Goal: Task Accomplishment & Management: Use online tool/utility

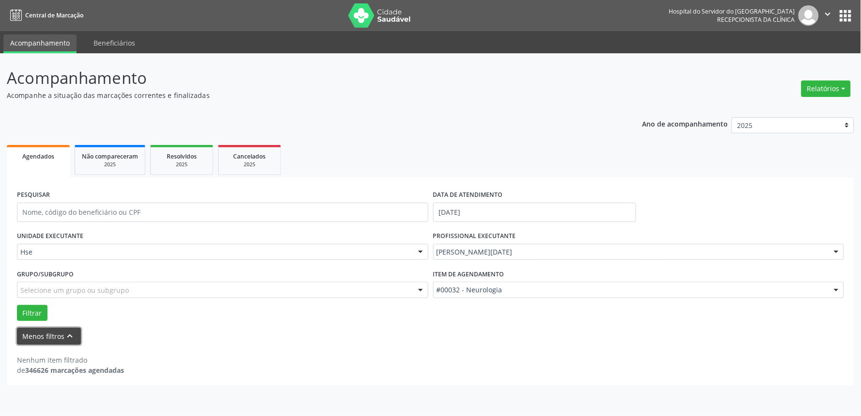
click at [33, 337] on button "Menos filtros keyboard_arrow_up" at bounding box center [49, 336] width 64 height 17
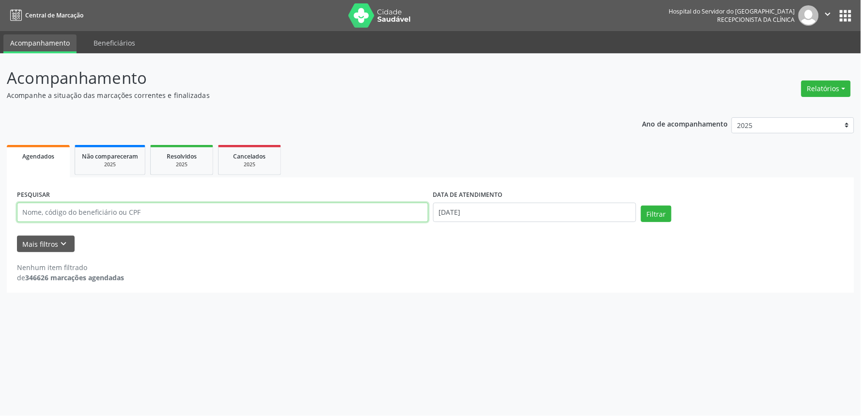
click at [116, 209] on input "text" at bounding box center [222, 212] width 411 height 19
type input "15158468494"
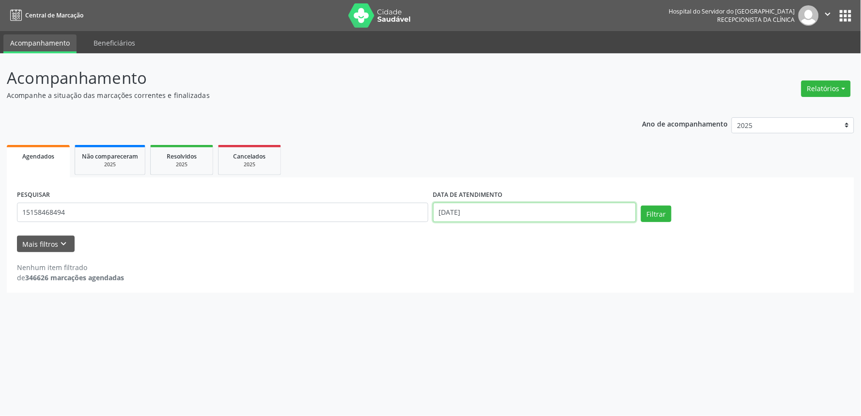
click at [582, 212] on input "[DATE]" at bounding box center [534, 212] width 203 height 19
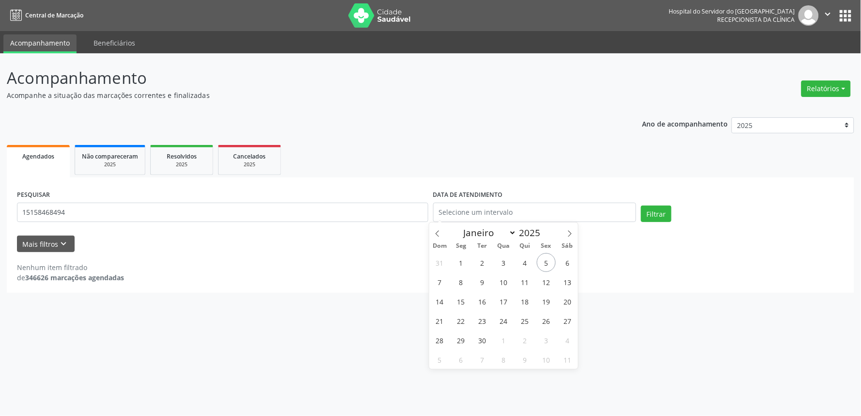
click at [640, 253] on div "Nenhum item filtrado de 346626 marcações agendadas" at bounding box center [430, 267] width 827 height 31
click at [656, 207] on button "Filtrar" at bounding box center [656, 213] width 31 height 16
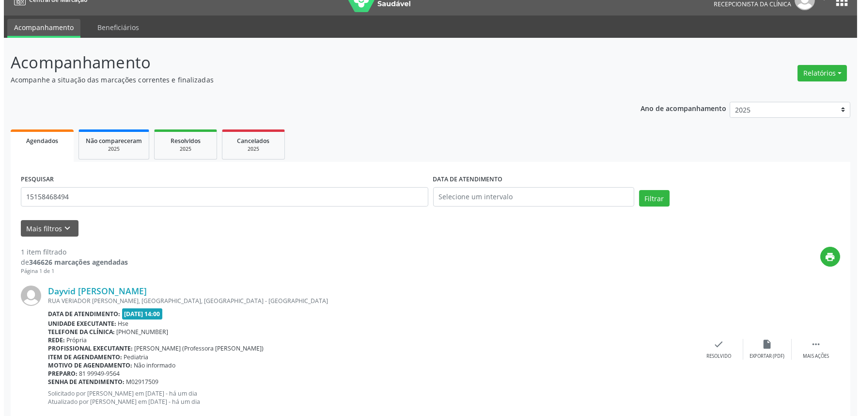
scroll to position [39, 0]
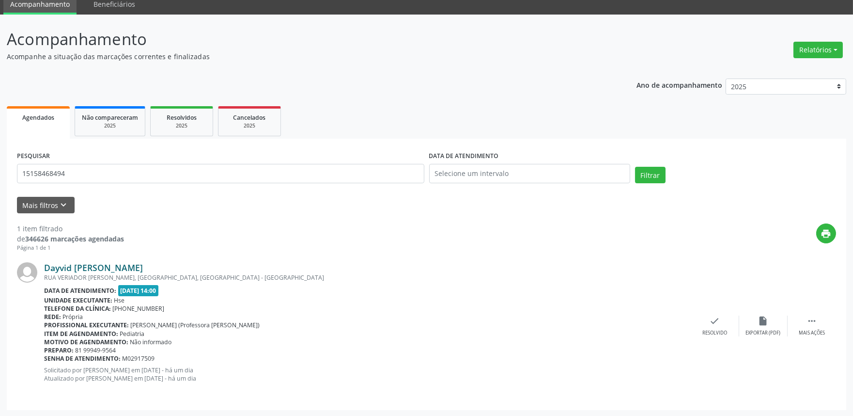
click at [110, 268] on link "Dayvid [PERSON_NAME]" at bounding box center [93, 267] width 99 height 11
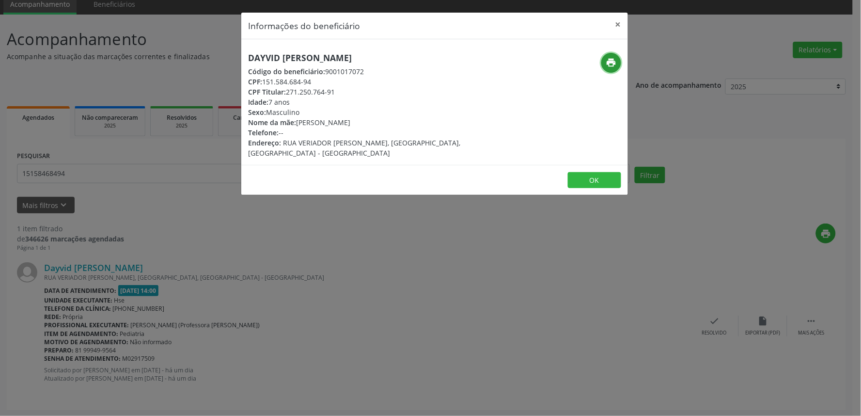
click at [608, 61] on icon "print" at bounding box center [611, 62] width 11 height 11
click at [621, 21] on button "×" at bounding box center [618, 25] width 19 height 24
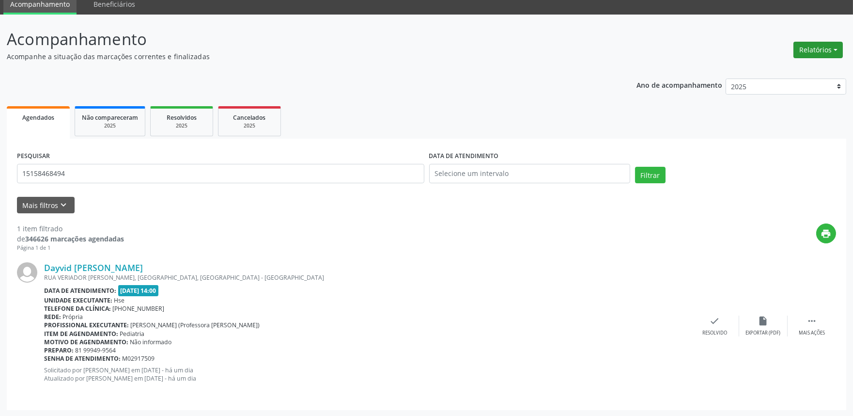
click at [834, 50] on button "Relatórios" at bounding box center [818, 50] width 49 height 16
click at [786, 68] on link "Agendamentos" at bounding box center [791, 70] width 104 height 14
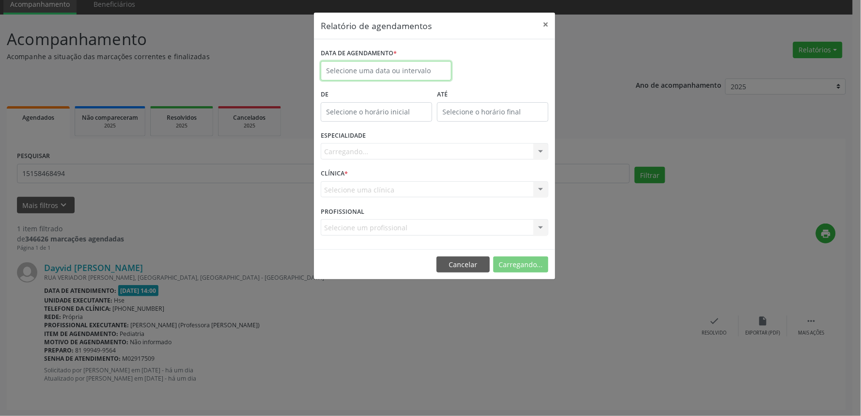
click at [413, 68] on input "text" at bounding box center [386, 70] width 131 height 19
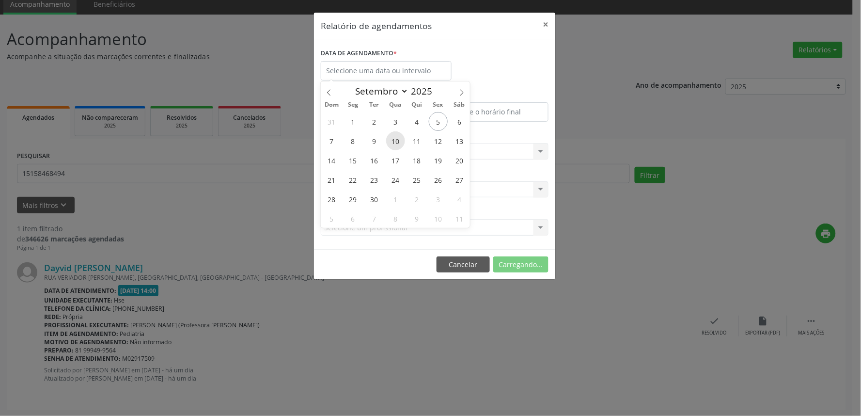
click at [399, 139] on span "10" at bounding box center [395, 140] width 19 height 19
type input "[DATE]"
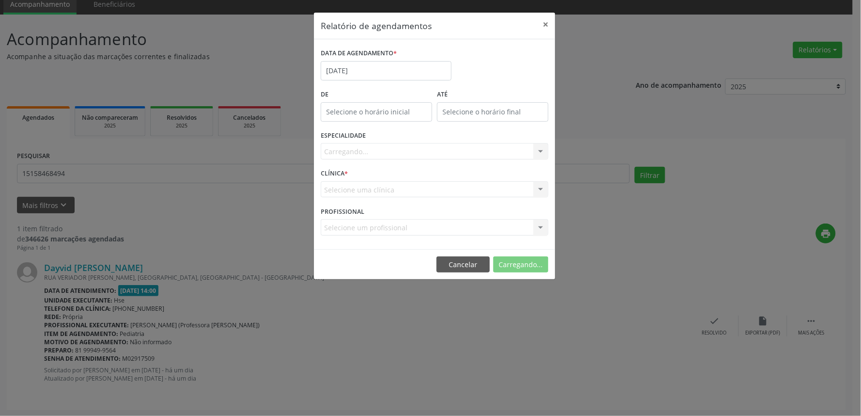
click at [405, 152] on div "Carregando... Todas as especialidades Alergologia Angiologia Arritmologia Cardi…" at bounding box center [435, 151] width 228 height 16
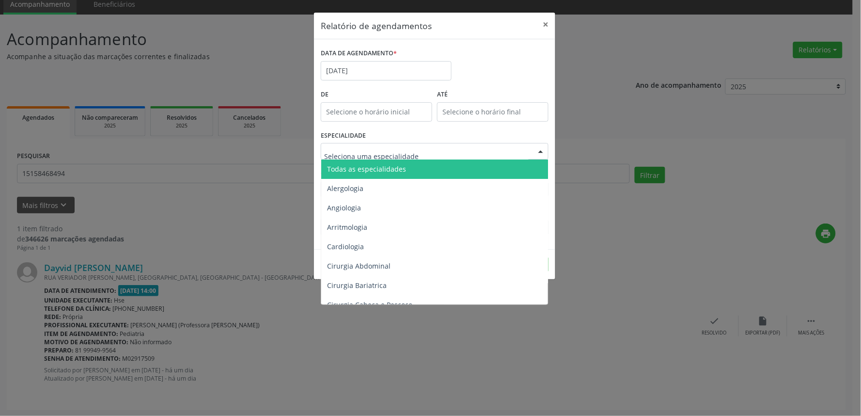
click at [422, 152] on div at bounding box center [435, 151] width 228 height 16
click at [435, 163] on span "Todas as especialidades" at bounding box center [435, 168] width 228 height 19
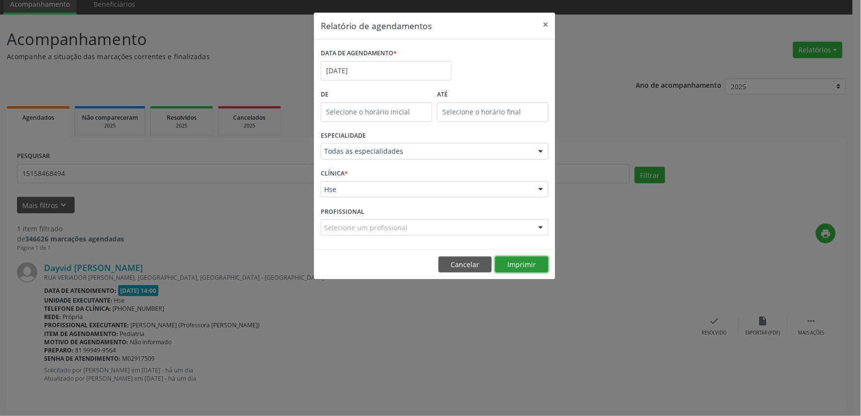
click at [523, 261] on button "Imprimir" at bounding box center [521, 264] width 53 height 16
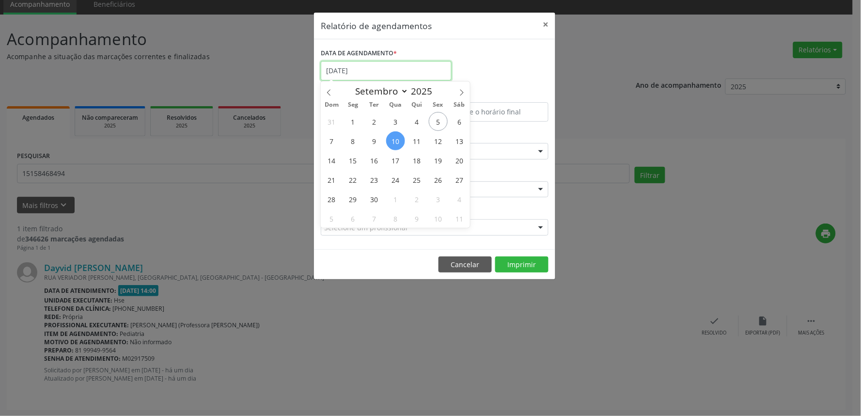
click at [384, 78] on input "[DATE]" at bounding box center [386, 70] width 131 height 19
click at [440, 123] on span "5" at bounding box center [438, 121] width 19 height 19
type input "[DATE]"
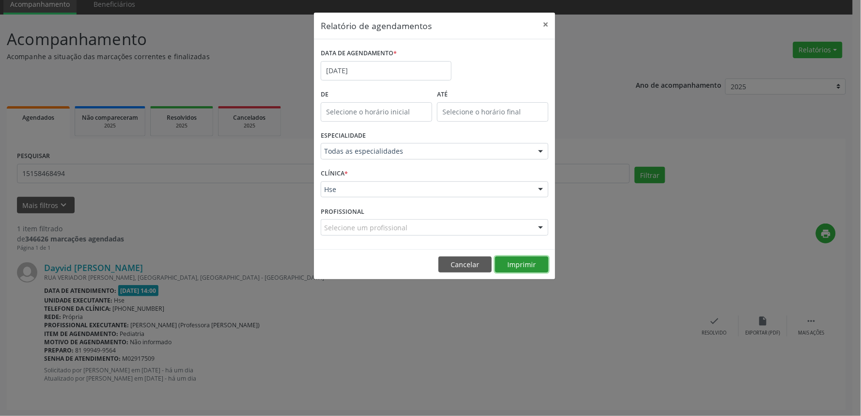
click at [520, 267] on button "Imprimir" at bounding box center [521, 264] width 53 height 16
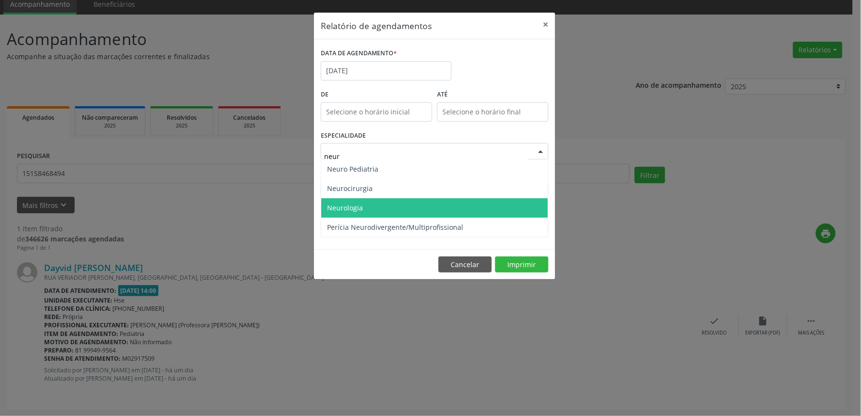
type input "neuro"
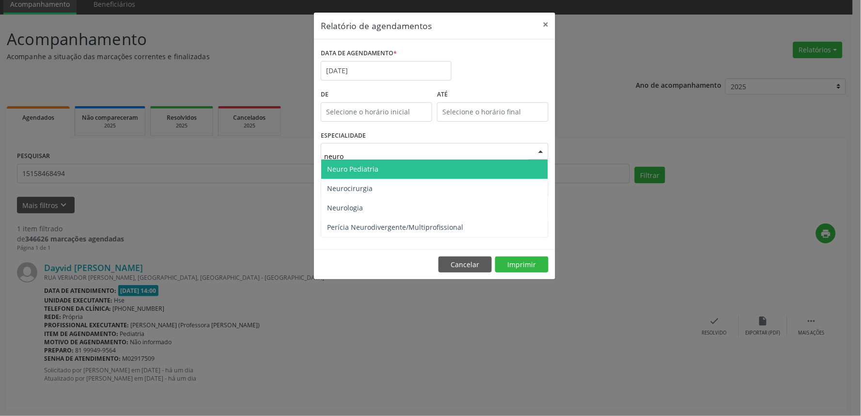
click at [375, 170] on span "Neuro Pediatria" at bounding box center [352, 168] width 51 height 9
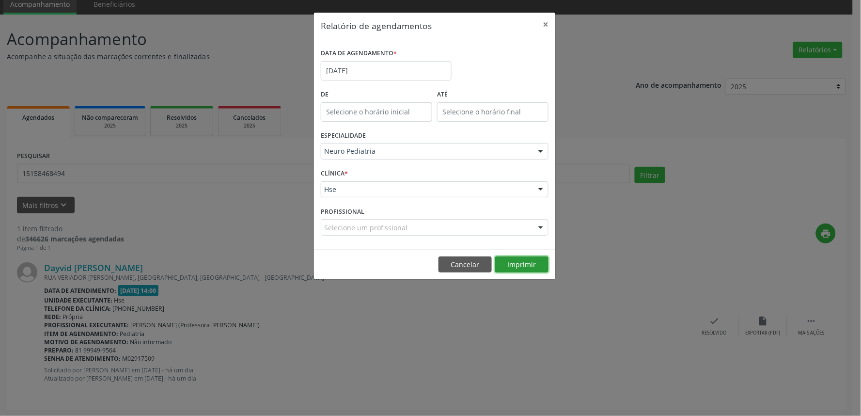
click at [517, 258] on button "Imprimir" at bounding box center [521, 264] width 53 height 16
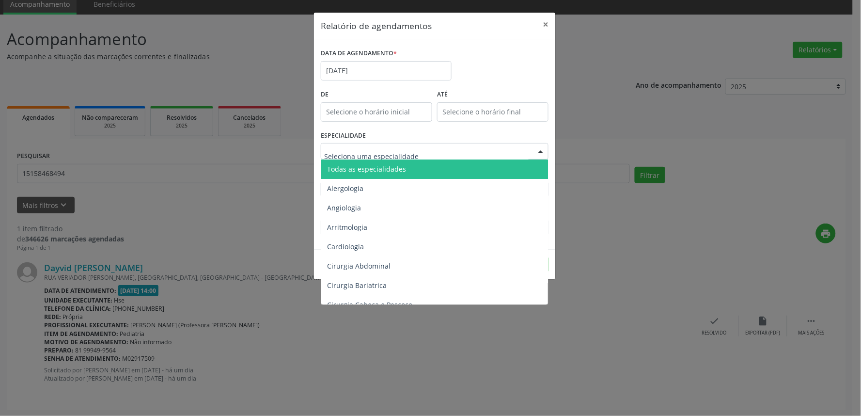
click at [381, 173] on span "Todas as especialidades" at bounding box center [435, 168] width 228 height 19
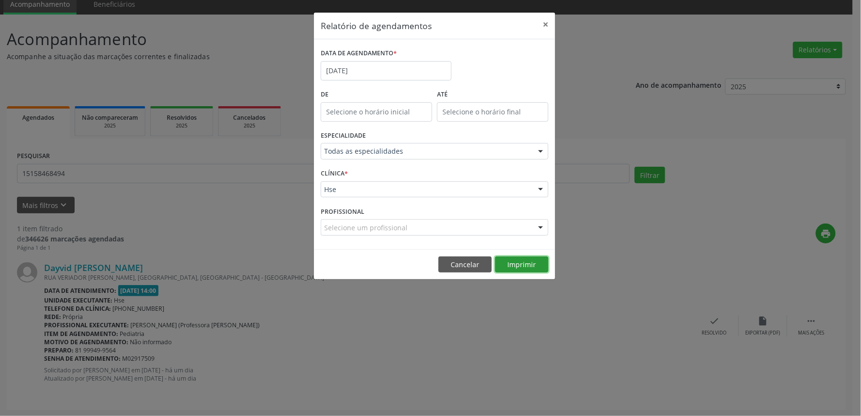
click at [529, 261] on button "Imprimir" at bounding box center [521, 264] width 53 height 16
